Goal: Register for event/course: Sign up to attend an event or enroll in a course

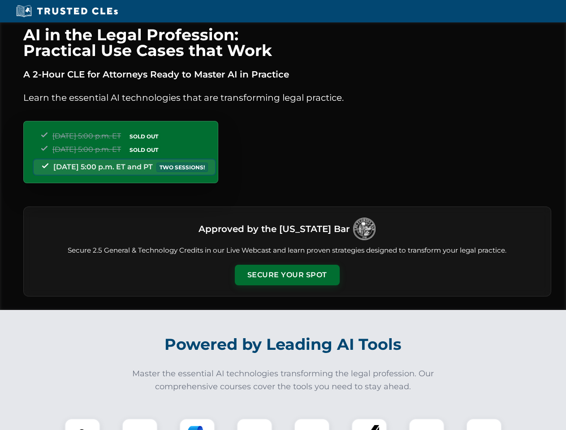
click at [287, 275] on button "Secure Your Spot" at bounding box center [287, 275] width 105 height 21
click at [83, 425] on img at bounding box center [83, 437] width 26 height 26
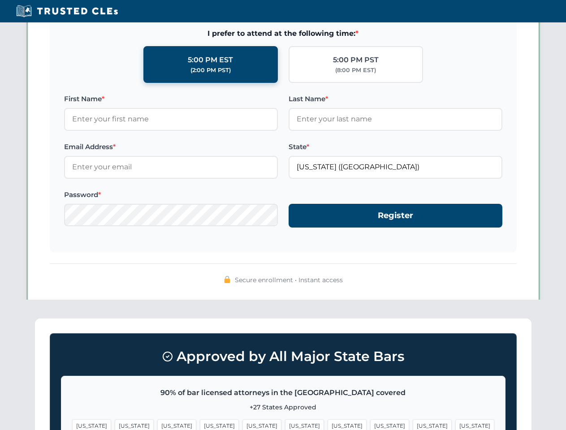
click at [328, 425] on span "[US_STATE]" at bounding box center [347, 426] width 39 height 13
click at [413, 425] on span "[US_STATE]" at bounding box center [432, 426] width 39 height 13
